Goal: Obtain resource: Obtain resource

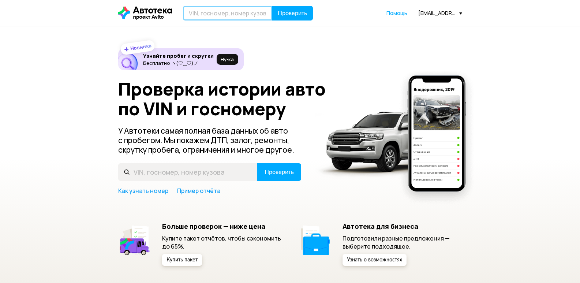
click at [219, 12] on input "text" at bounding box center [227, 13] width 89 height 15
paste input "[VEHICLE_IDENTIFICATION_NUMBER]"
type input "[VEHICLE_IDENTIFICATION_NUMBER]"
click at [272, 6] on button "Проверить" at bounding box center [292, 13] width 41 height 15
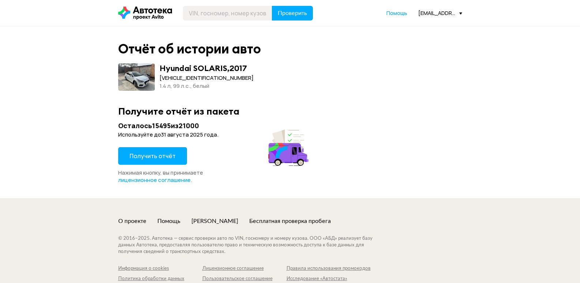
click at [163, 160] on button "Получить отчёт" at bounding box center [152, 156] width 69 height 18
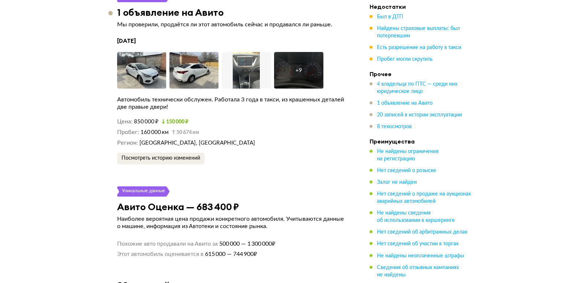
scroll to position [2160, 0]
